Goal: Navigation & Orientation: Find specific page/section

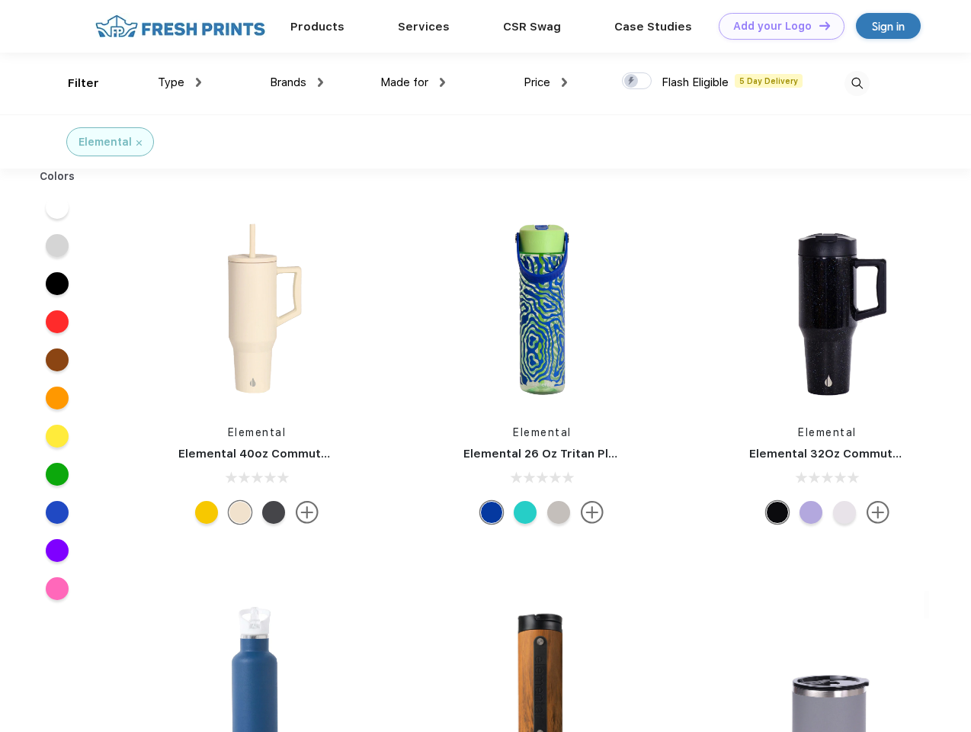
scroll to position [1, 0]
click at [776, 26] on link "Add your Logo Design Tool" at bounding box center [782, 26] width 126 height 27
click at [0, 0] on div "Design Tool" at bounding box center [0, 0] width 0 height 0
click at [818, 25] on link "Add your Logo Design Tool" at bounding box center [782, 26] width 126 height 27
click at [73, 83] on div "Filter" at bounding box center [83, 84] width 31 height 18
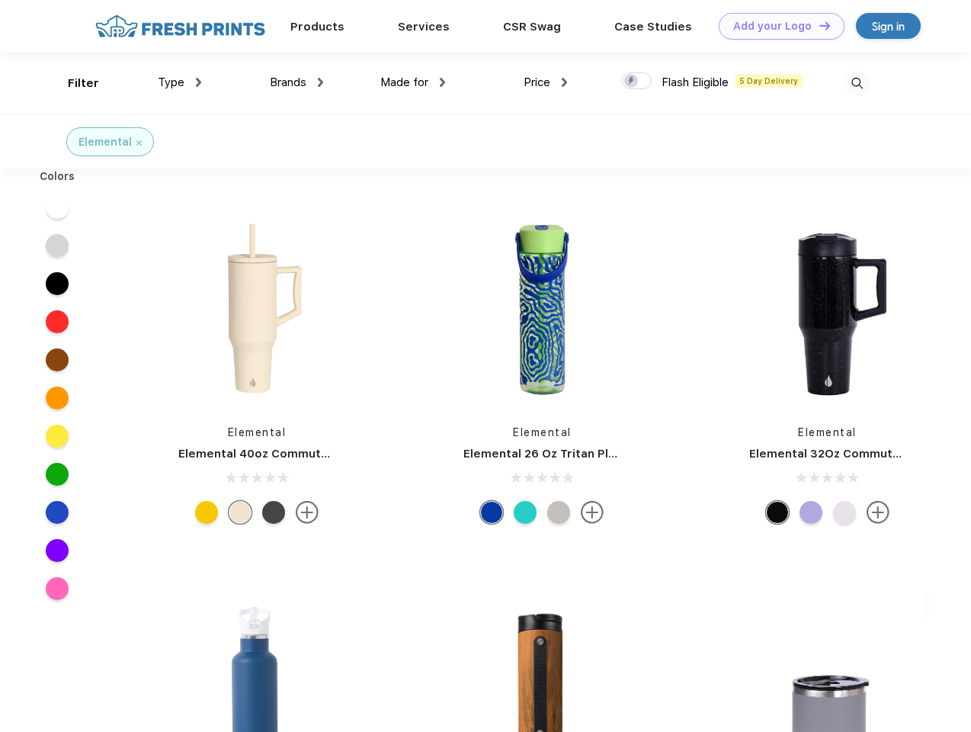
click at [180, 82] on span "Type" at bounding box center [171, 82] width 27 height 14
click at [297, 82] on span "Brands" at bounding box center [288, 82] width 37 height 14
click at [413, 82] on span "Made for" at bounding box center [404, 82] width 48 height 14
click at [546, 82] on span "Price" at bounding box center [537, 82] width 27 height 14
click at [637, 82] on div at bounding box center [637, 80] width 30 height 17
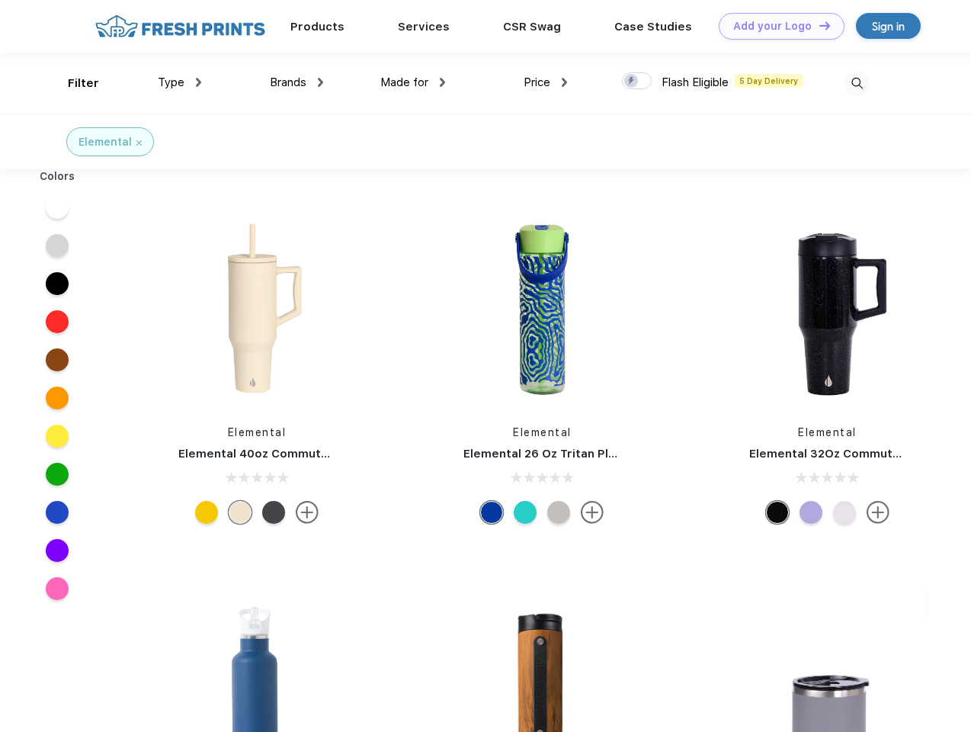
click at [632, 82] on input "checkbox" at bounding box center [627, 77] width 10 height 10
click at [857, 83] on img at bounding box center [857, 83] width 25 height 25
